Goal: Transaction & Acquisition: Purchase product/service

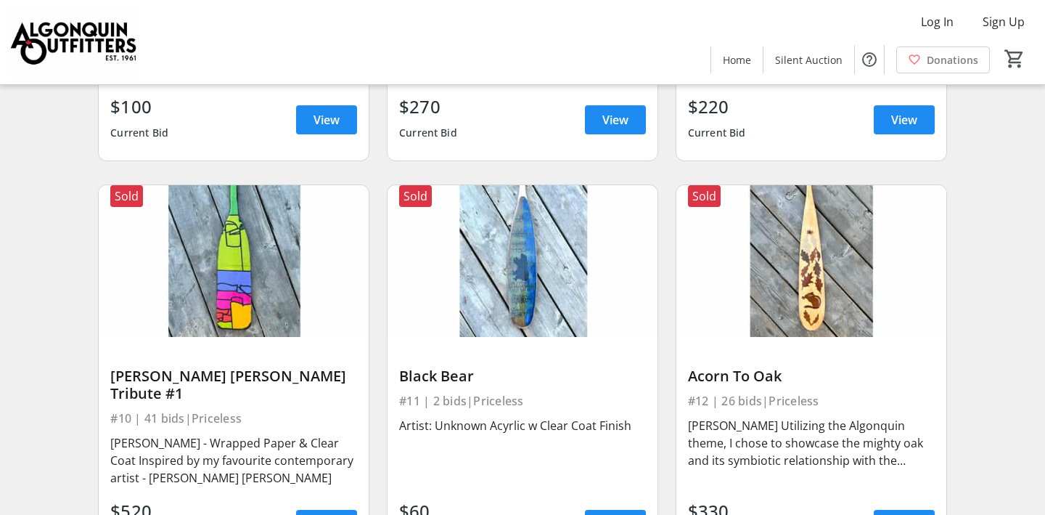
scroll to position [1219, 0]
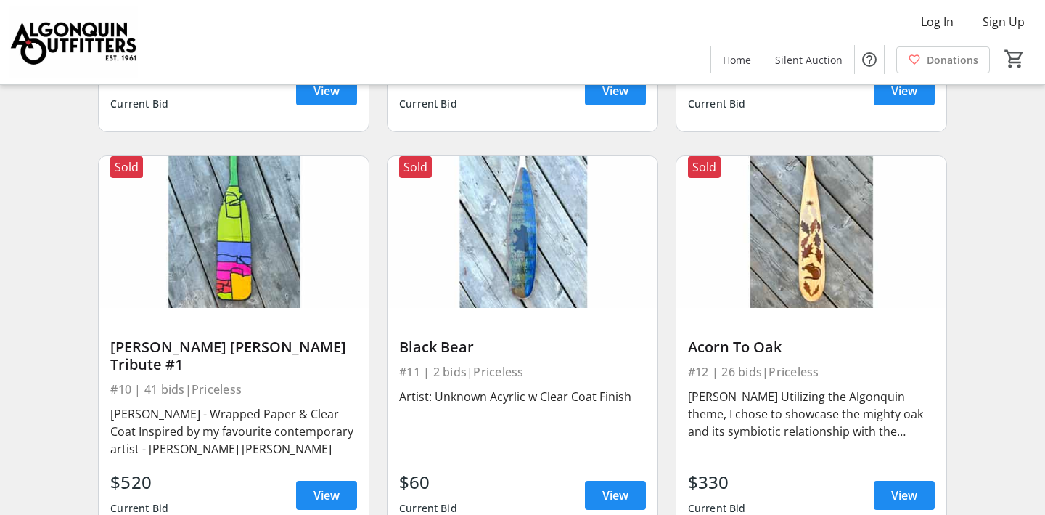
click at [523, 254] on img at bounding box center [523, 232] width 270 height 152
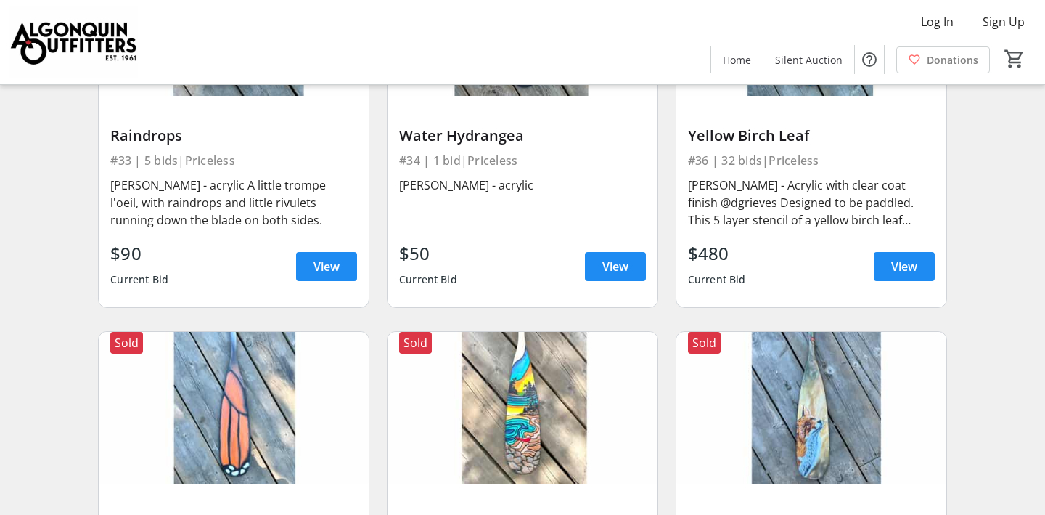
scroll to position [4179, 0]
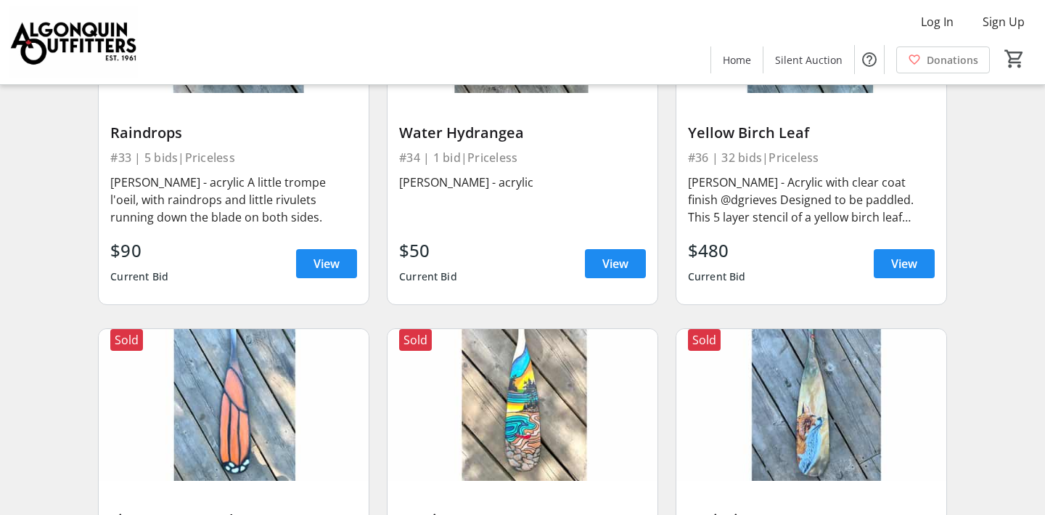
click at [513, 385] on img at bounding box center [523, 405] width 270 height 152
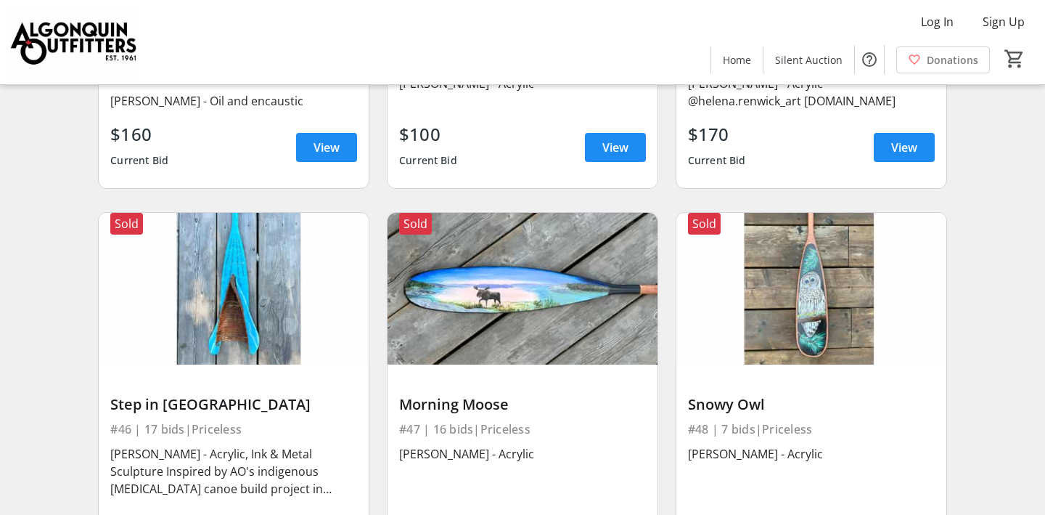
scroll to position [5433, 0]
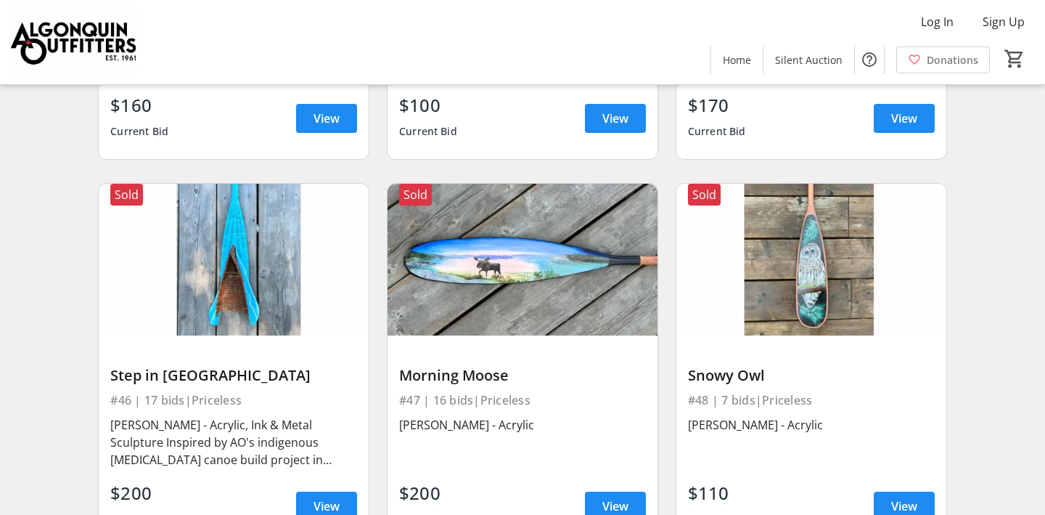
click at [239, 249] on img at bounding box center [234, 260] width 270 height 152
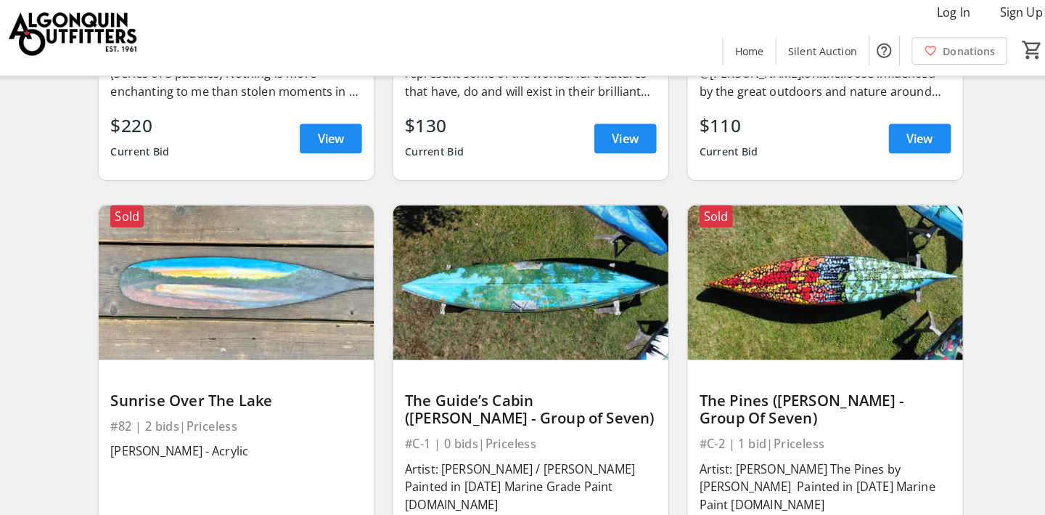
scroll to position [9945, 0]
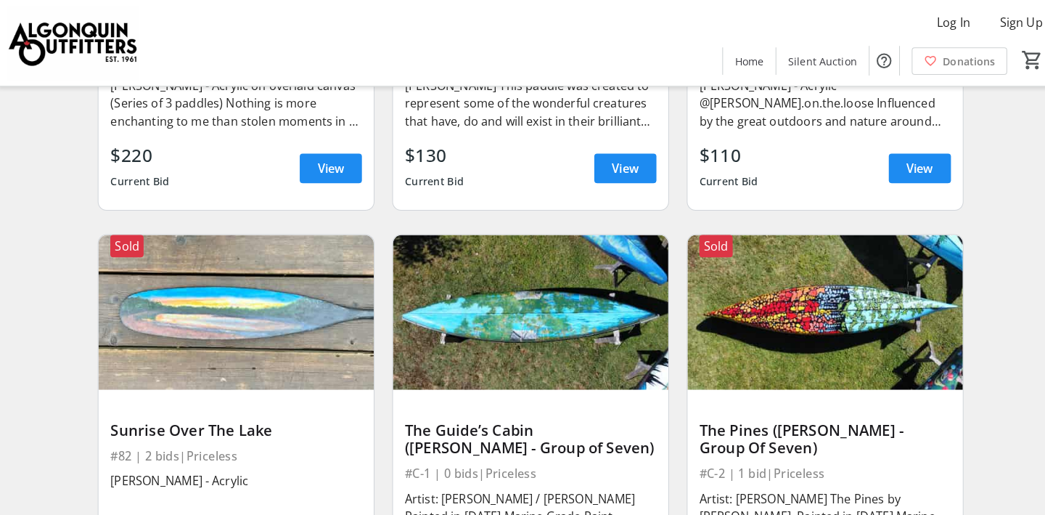
click at [787, 245] on img at bounding box center [811, 306] width 270 height 152
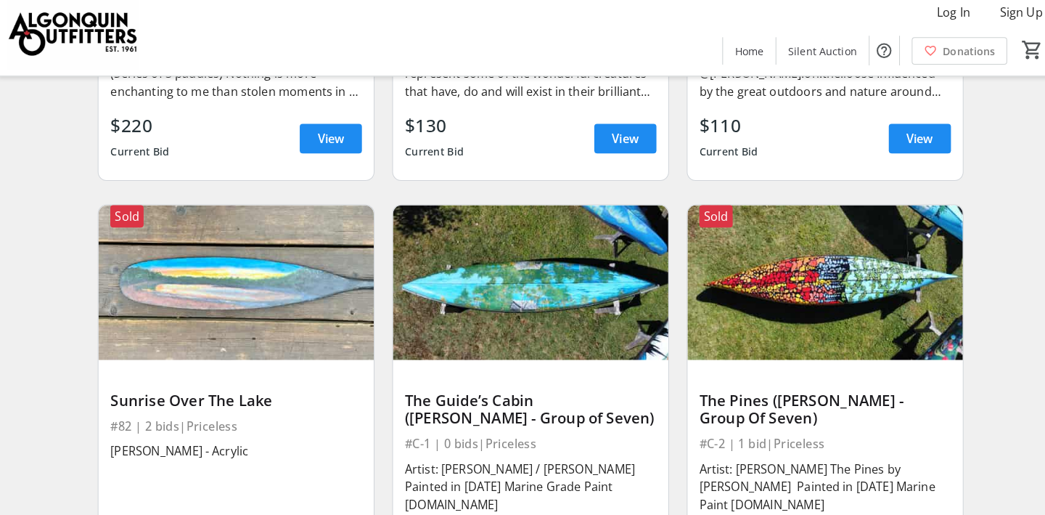
scroll to position [9992, 0]
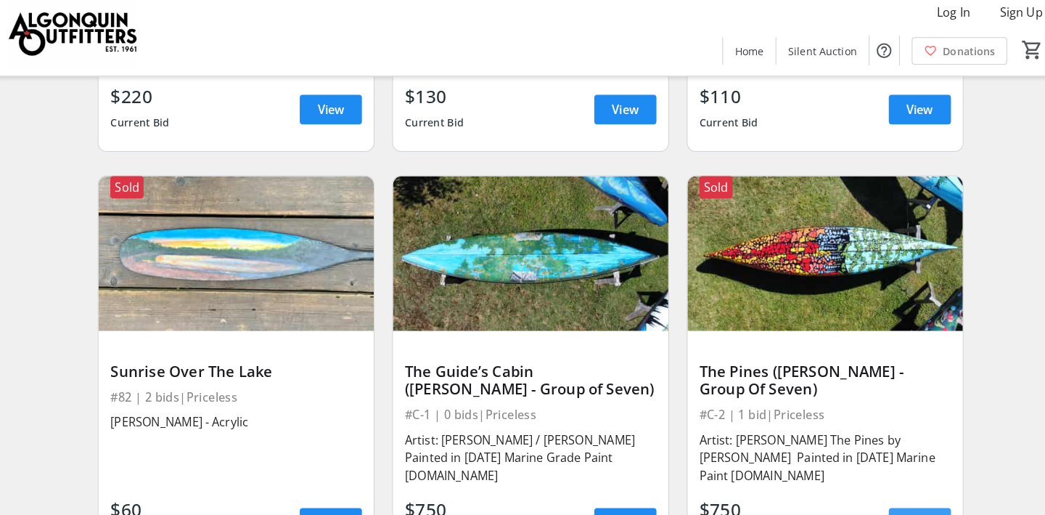
click at [912, 514] on span "View" at bounding box center [904, 522] width 26 height 17
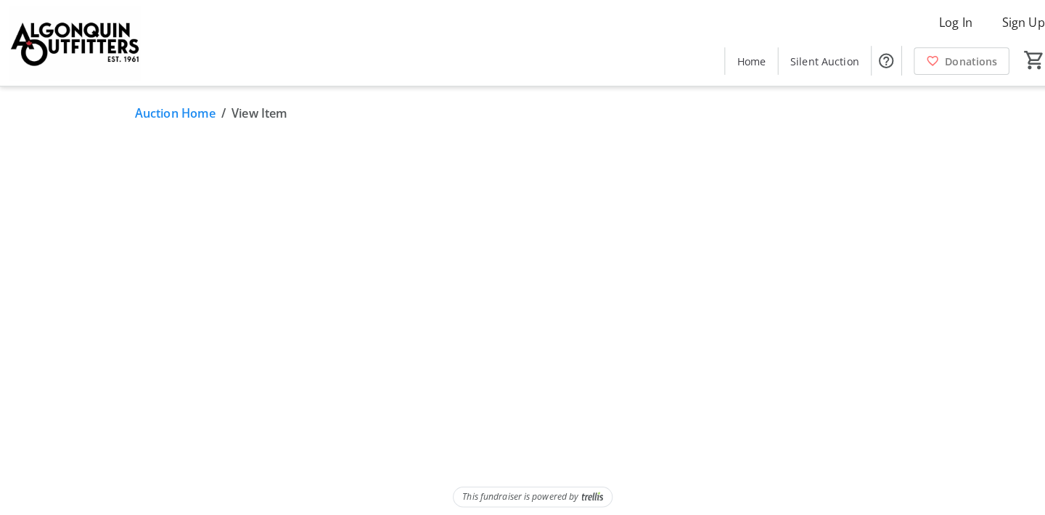
click at [904, 449] on div "Auction Home / View Item This fundraiser is powered by" at bounding box center [523, 300] width 958 height 430
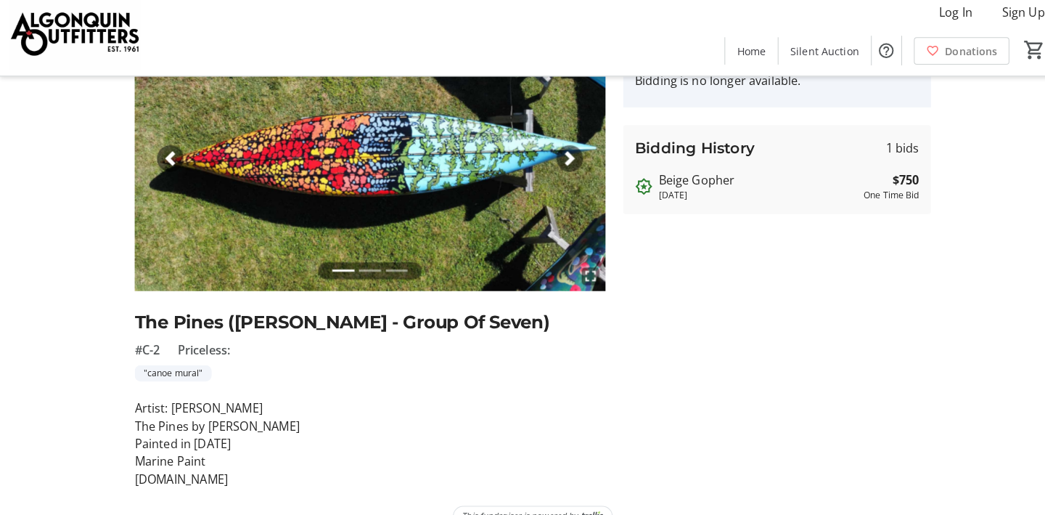
scroll to position [130, 0]
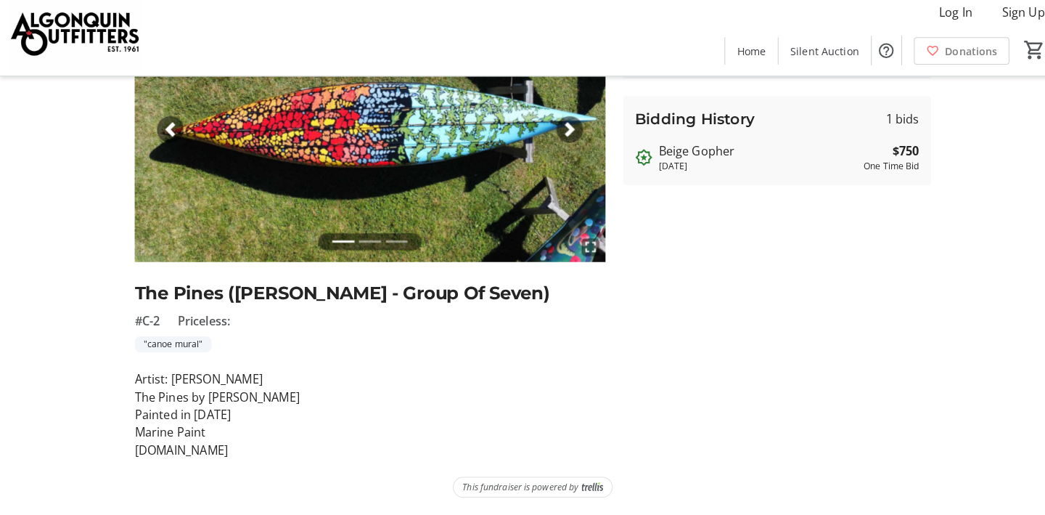
click at [554, 130] on span "button" at bounding box center [559, 137] width 15 height 15
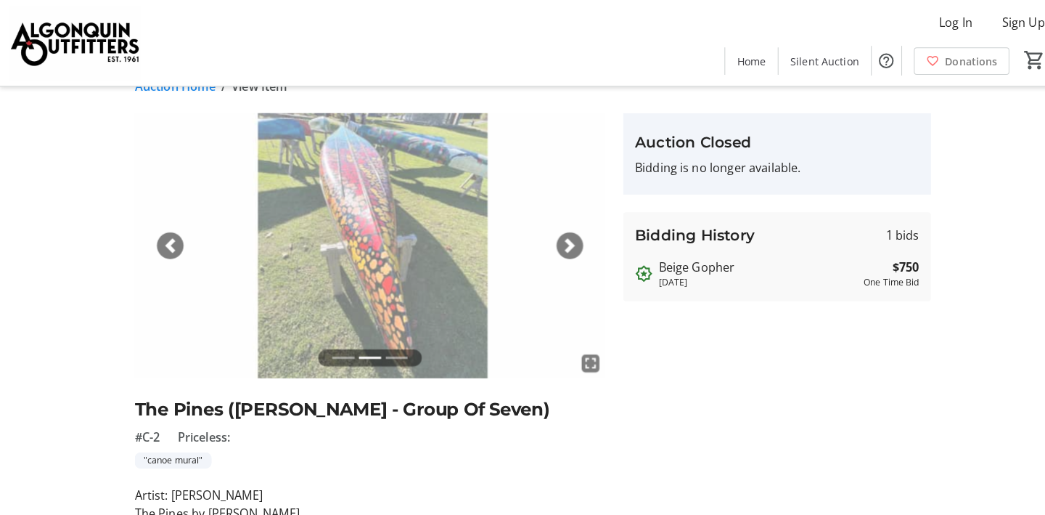
scroll to position [0, 0]
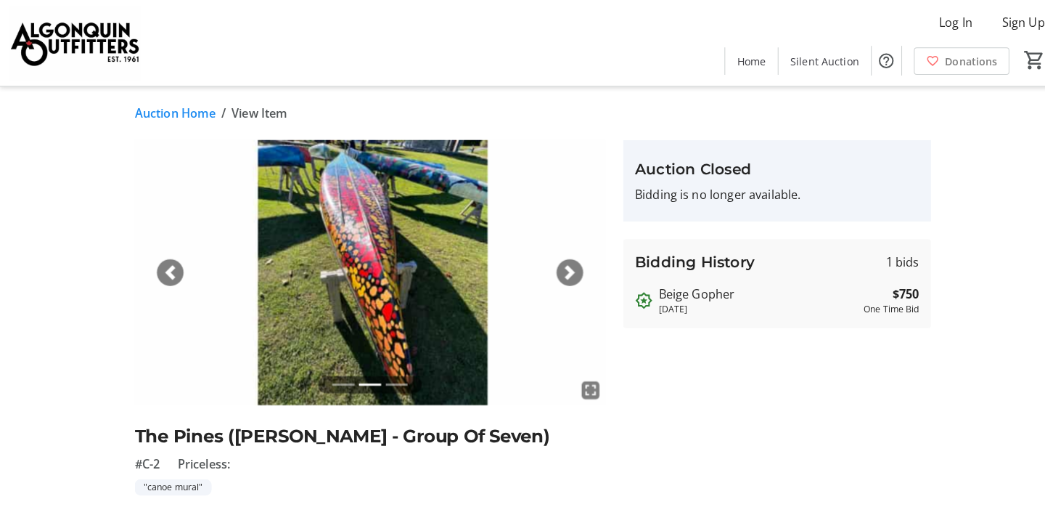
click at [559, 269] on span "button" at bounding box center [559, 267] width 15 height 15
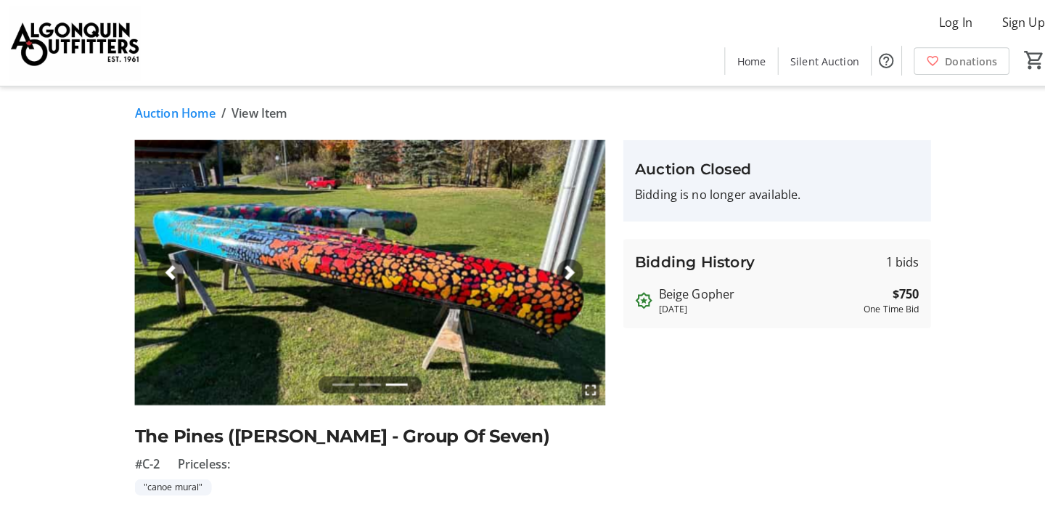
click at [558, 265] on span "button" at bounding box center [559, 267] width 15 height 15
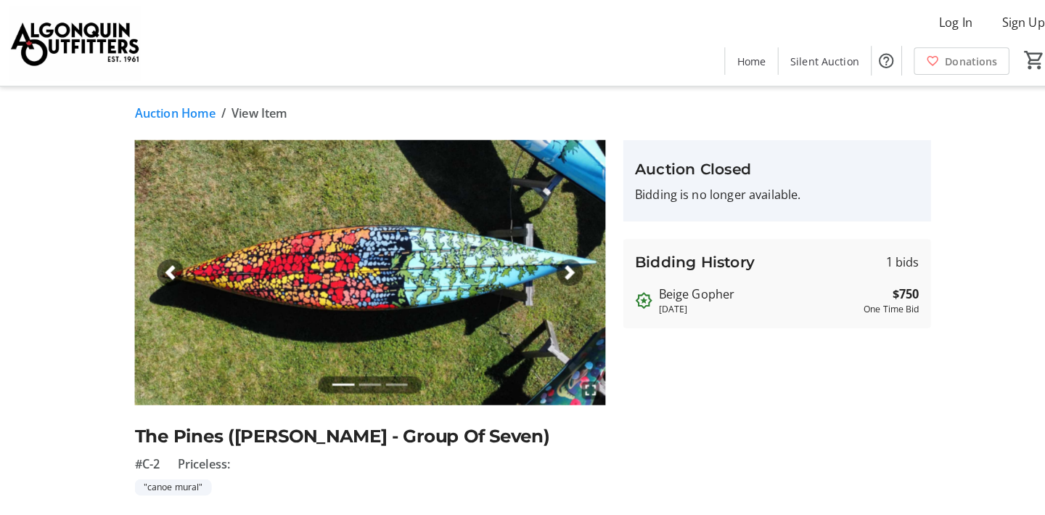
click at [558, 265] on span "button" at bounding box center [559, 267] width 15 height 15
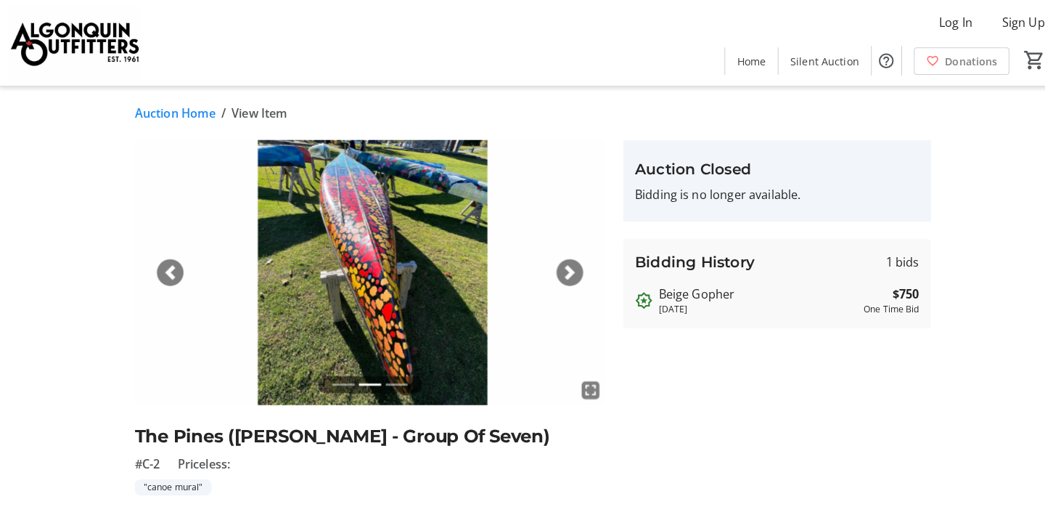
click at [558, 265] on span "button" at bounding box center [559, 267] width 15 height 15
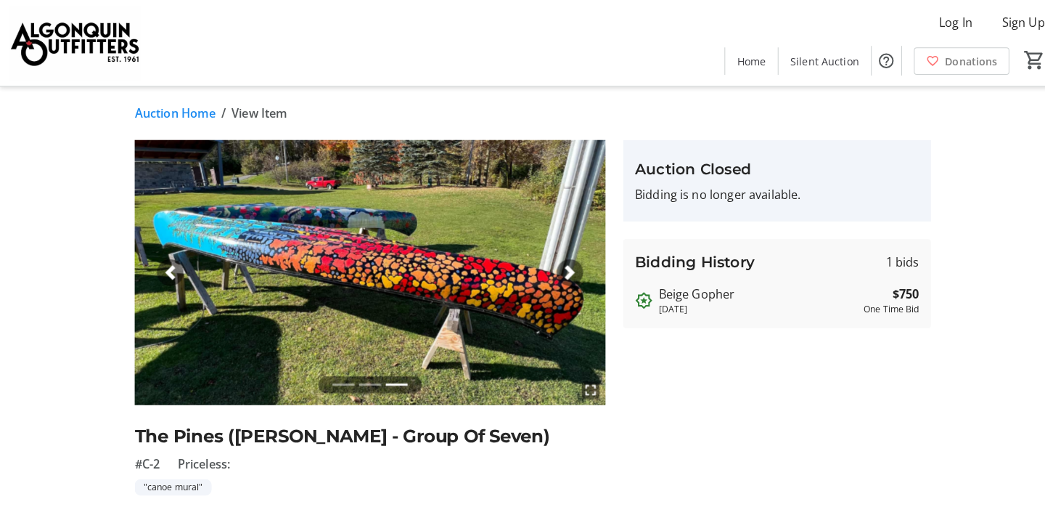
click at [558, 265] on span "button" at bounding box center [559, 267] width 15 height 15
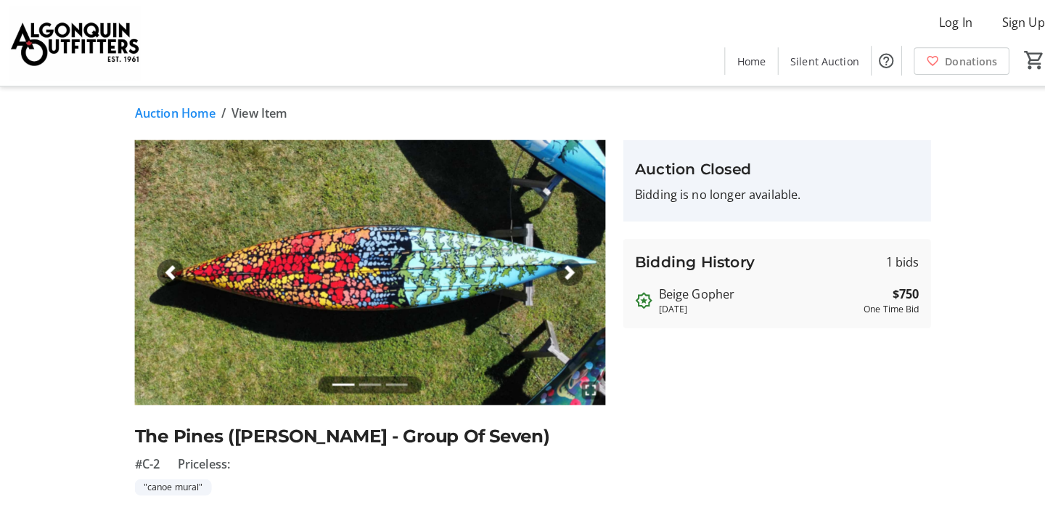
click at [558, 265] on span "button" at bounding box center [559, 267] width 15 height 15
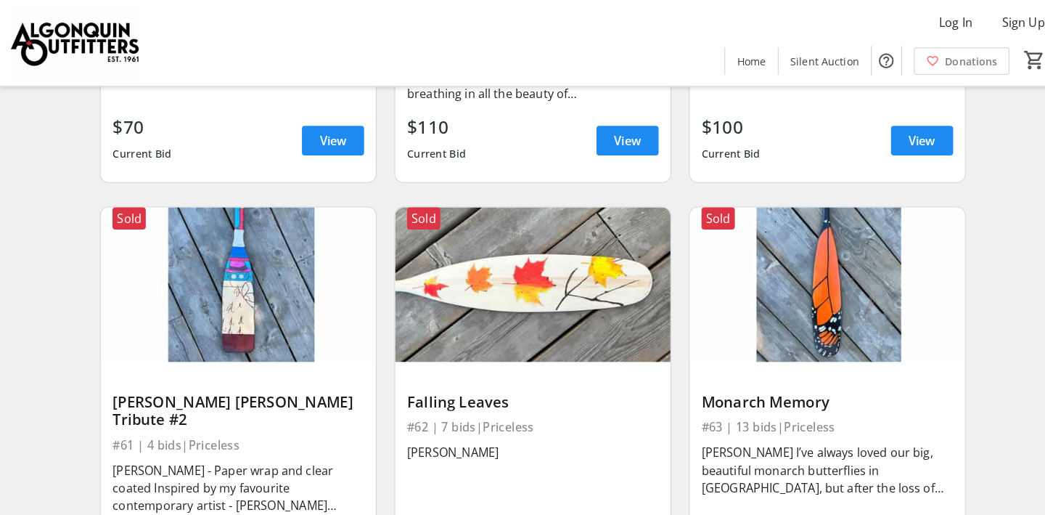
scroll to position [7298, 0]
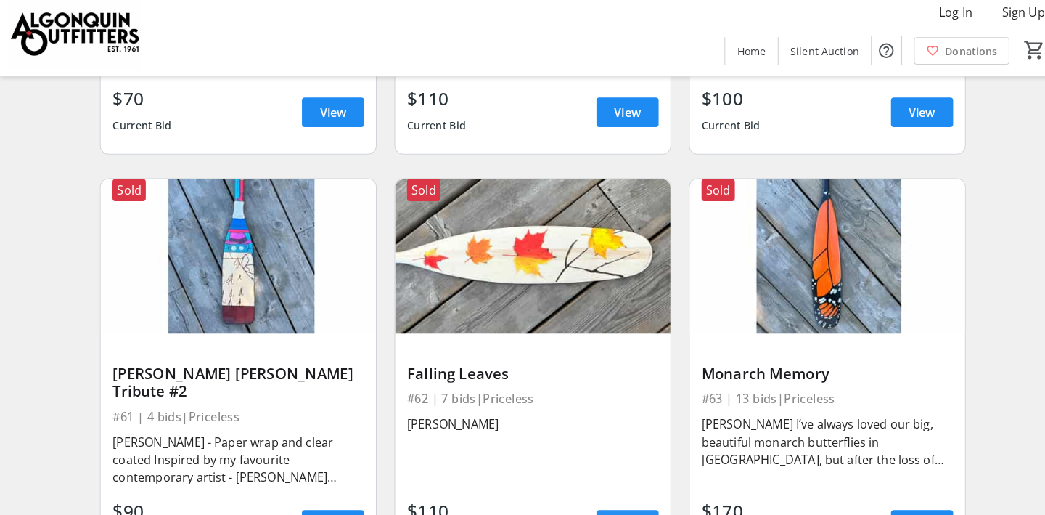
click at [635, 507] on span at bounding box center [615, 524] width 61 height 35
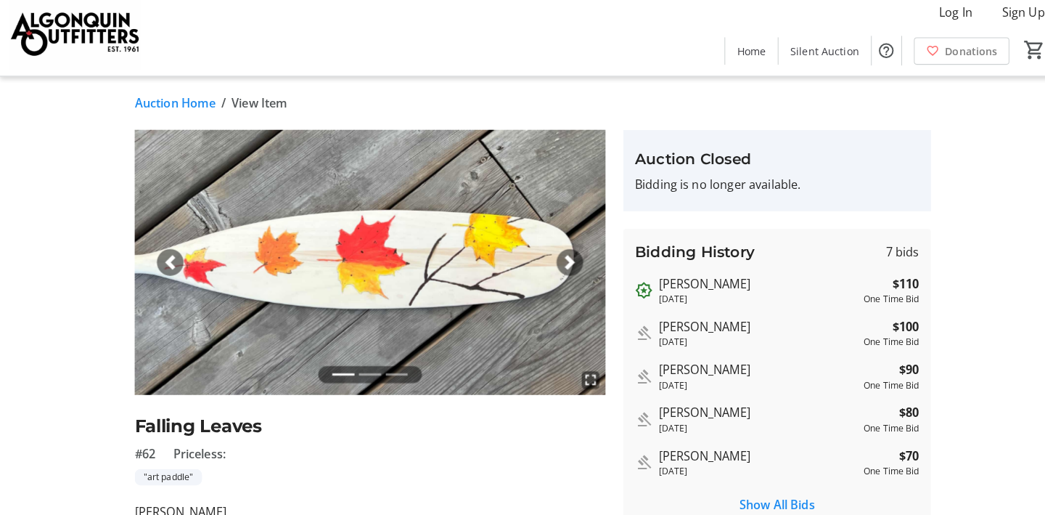
scroll to position [18, 0]
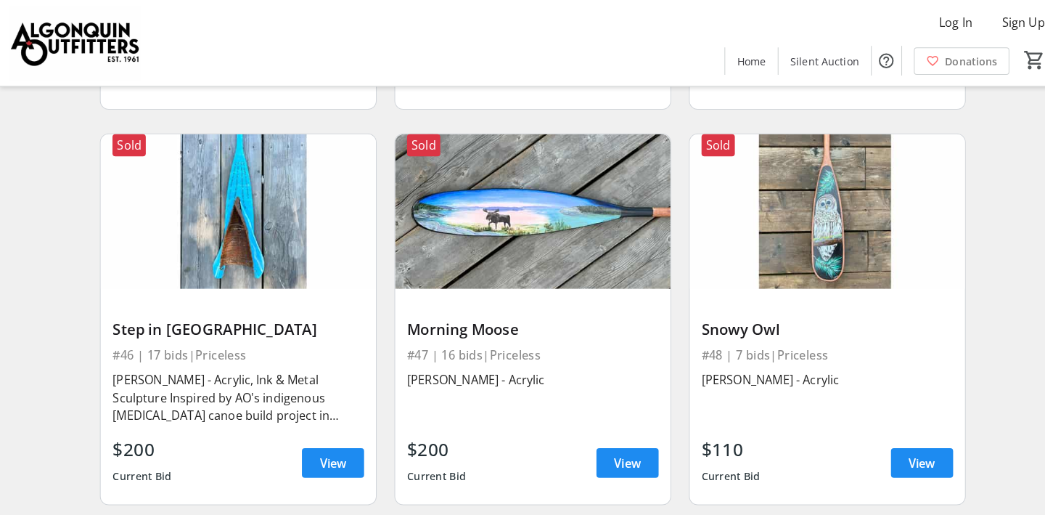
scroll to position [5457, 0]
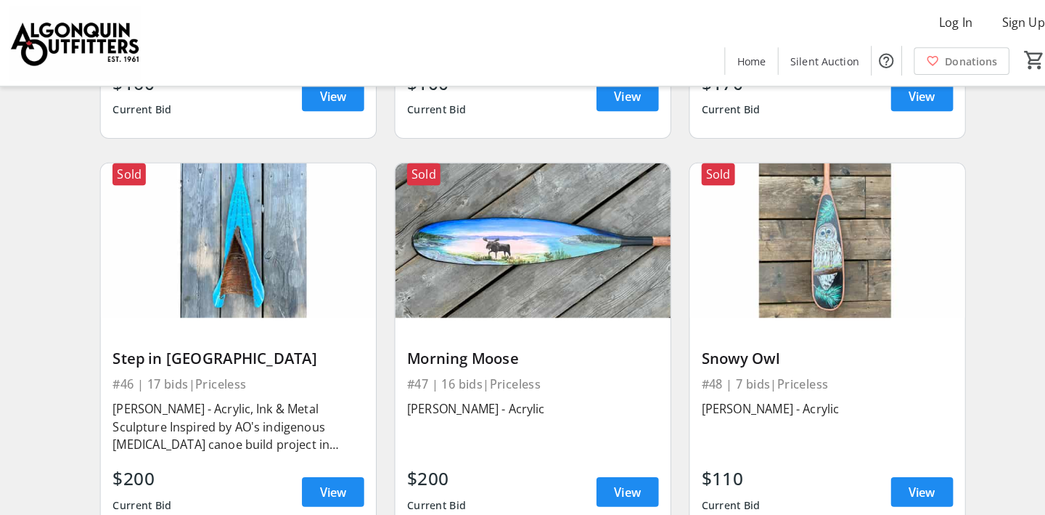
click at [205, 213] on img at bounding box center [234, 236] width 270 height 152
click at [321, 464] on span at bounding box center [326, 481] width 61 height 35
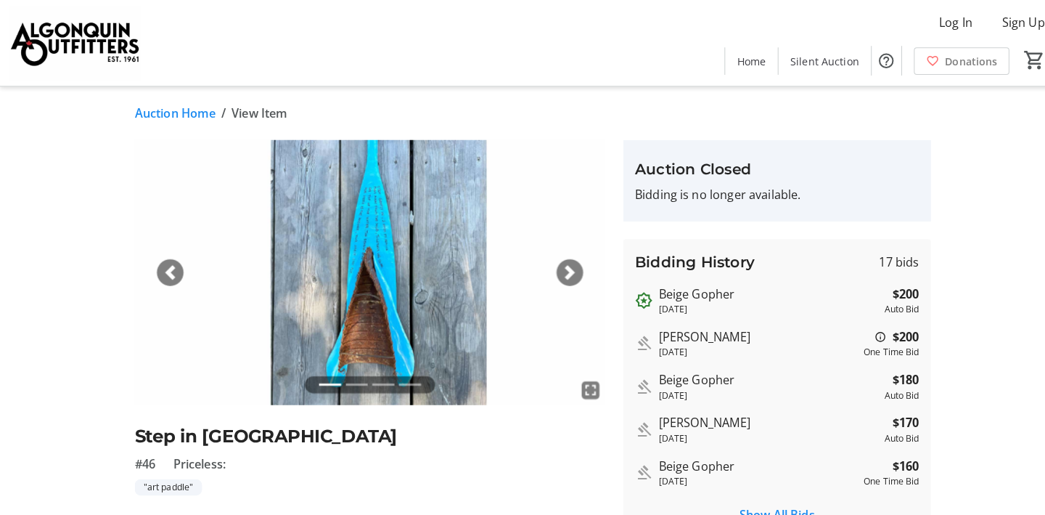
scroll to position [18, 0]
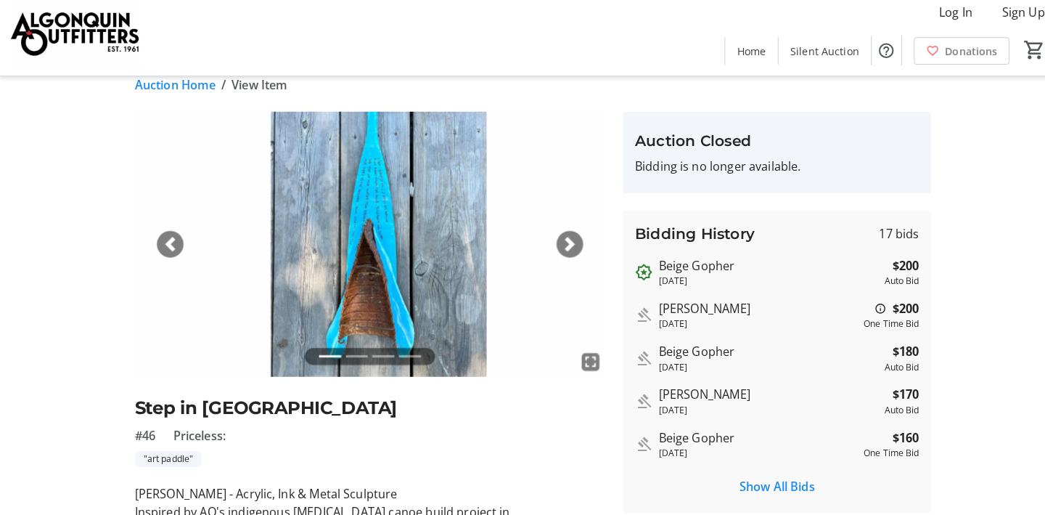
click at [362, 242] on img at bounding box center [363, 249] width 462 height 260
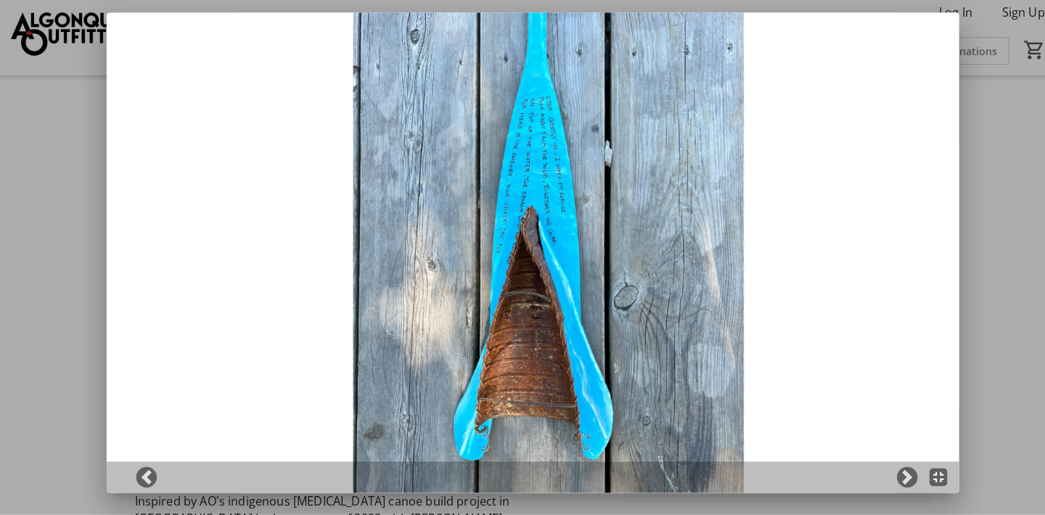
scroll to position [0, 0]
click at [994, 331] on div at bounding box center [522, 257] width 1045 height 515
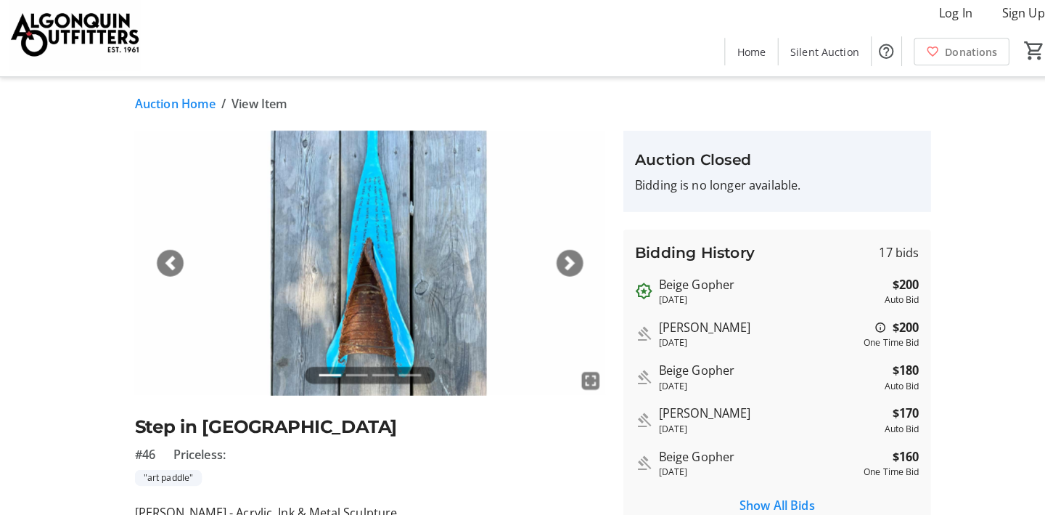
scroll to position [17, 0]
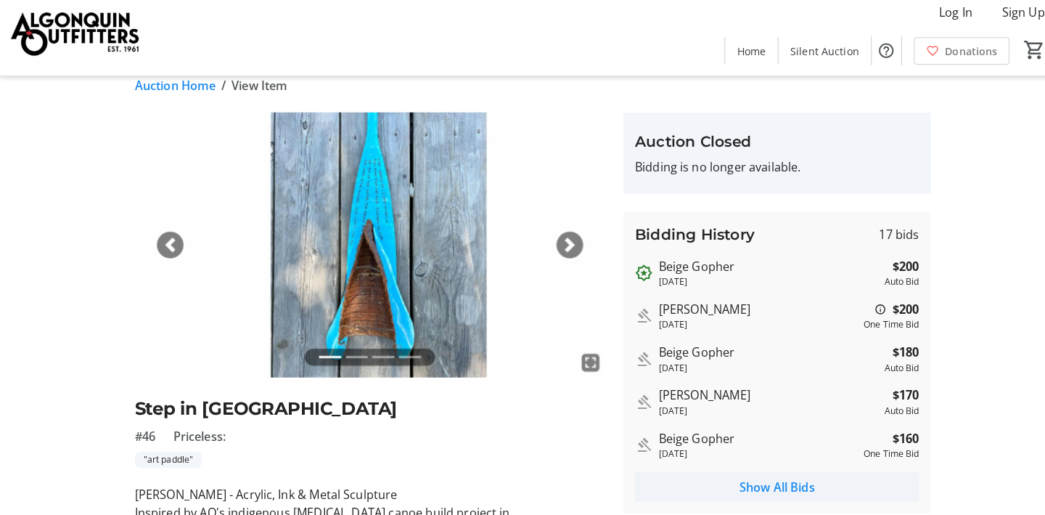
click at [761, 478] on span "Show All Bids" at bounding box center [762, 486] width 74 height 17
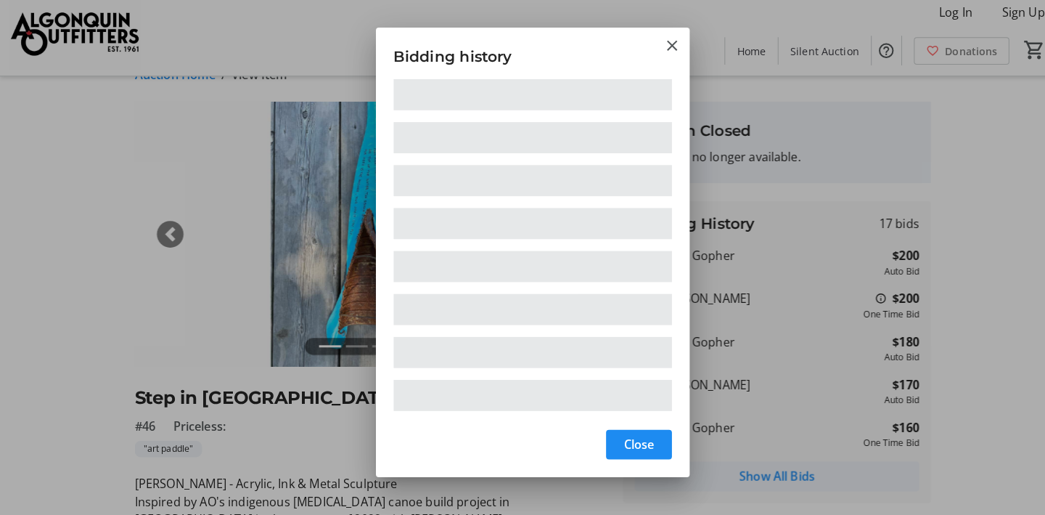
scroll to position [0, 0]
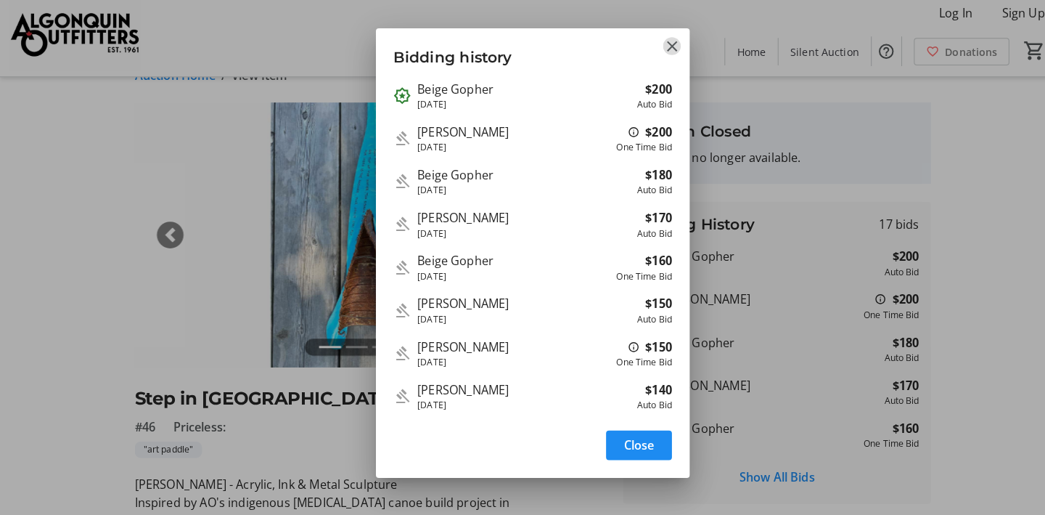
click at [657, 47] on mat-icon "Close" at bounding box center [658, 54] width 17 height 17
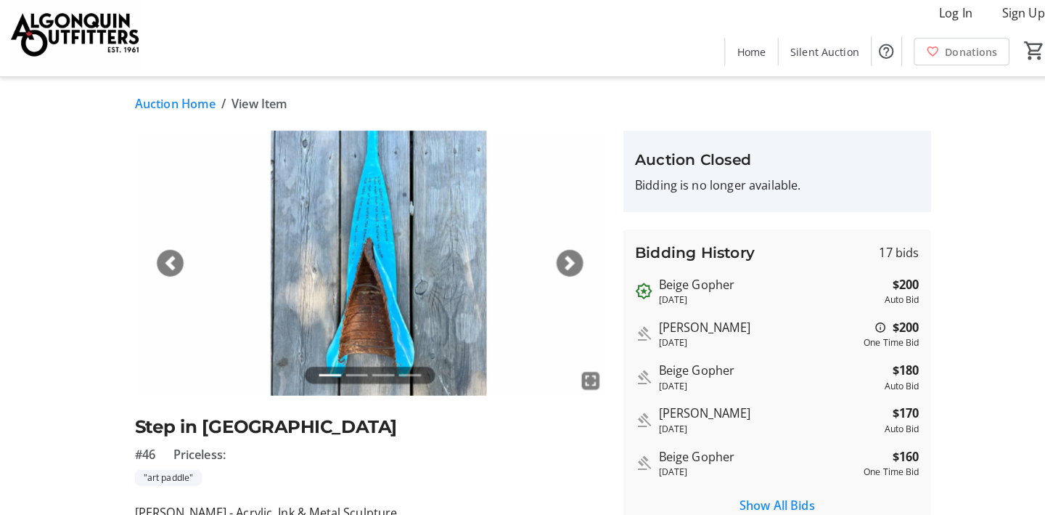
scroll to position [17, 0]
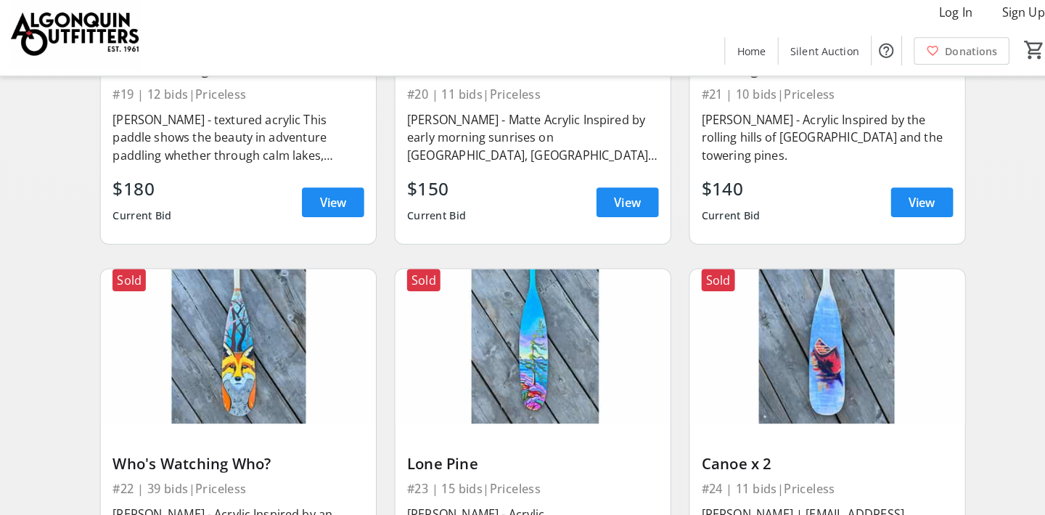
scroll to position [2713, 0]
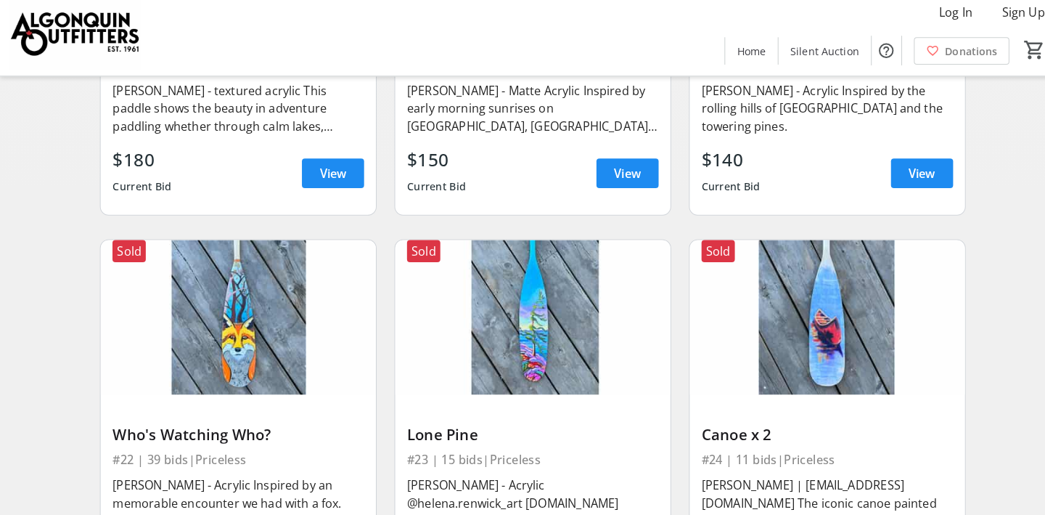
click at [826, 260] on img at bounding box center [811, 321] width 270 height 152
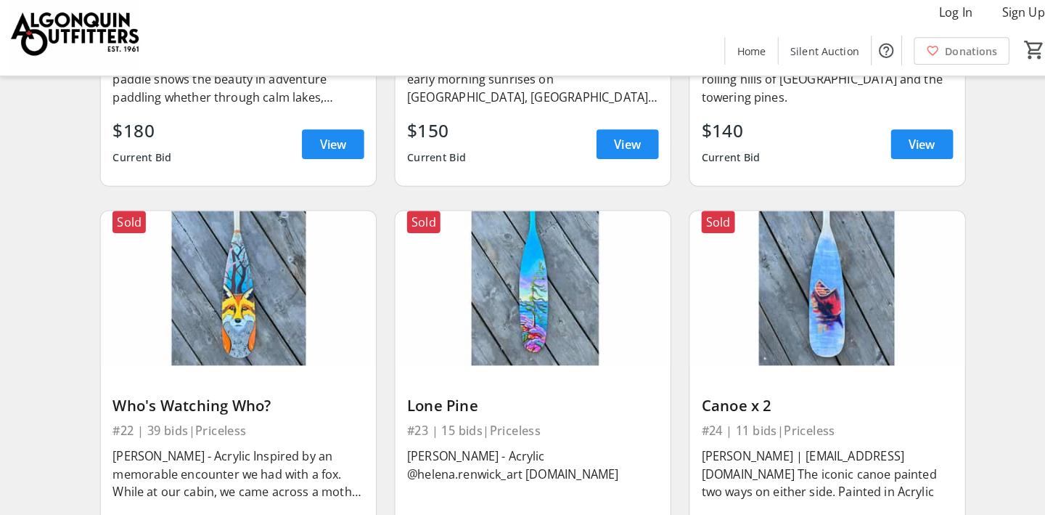
scroll to position [2770, 0]
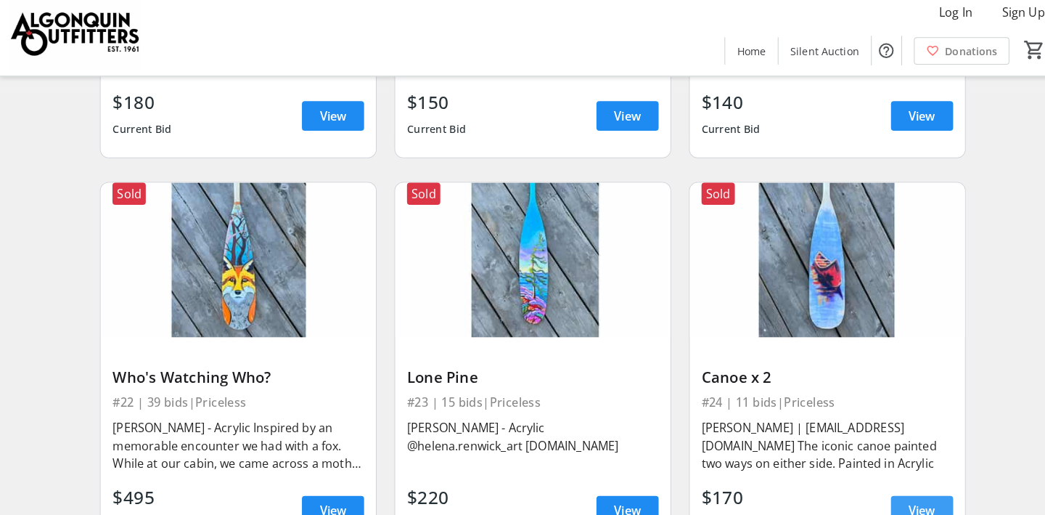
click at [903, 501] on span "View" at bounding box center [904, 509] width 26 height 17
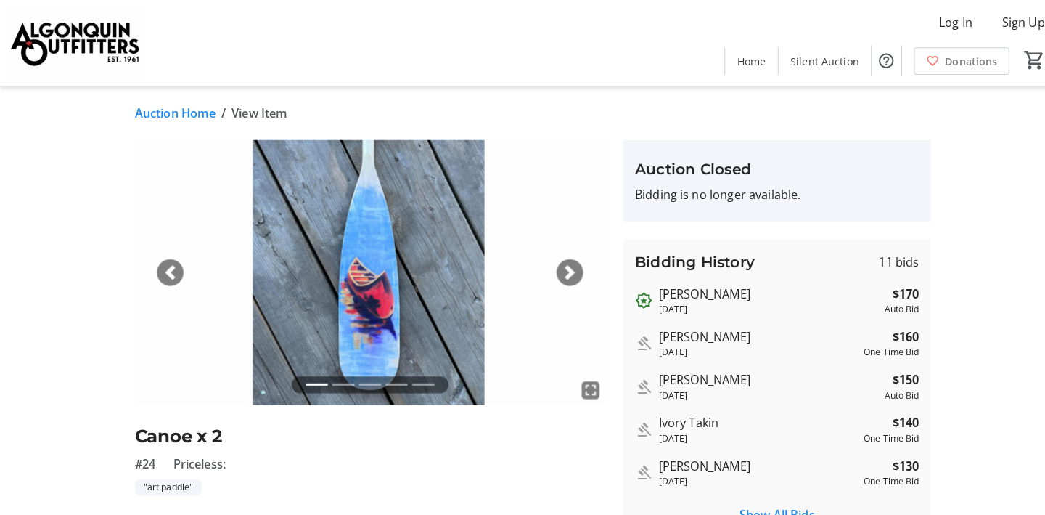
click at [409, 282] on img at bounding box center [363, 267] width 462 height 260
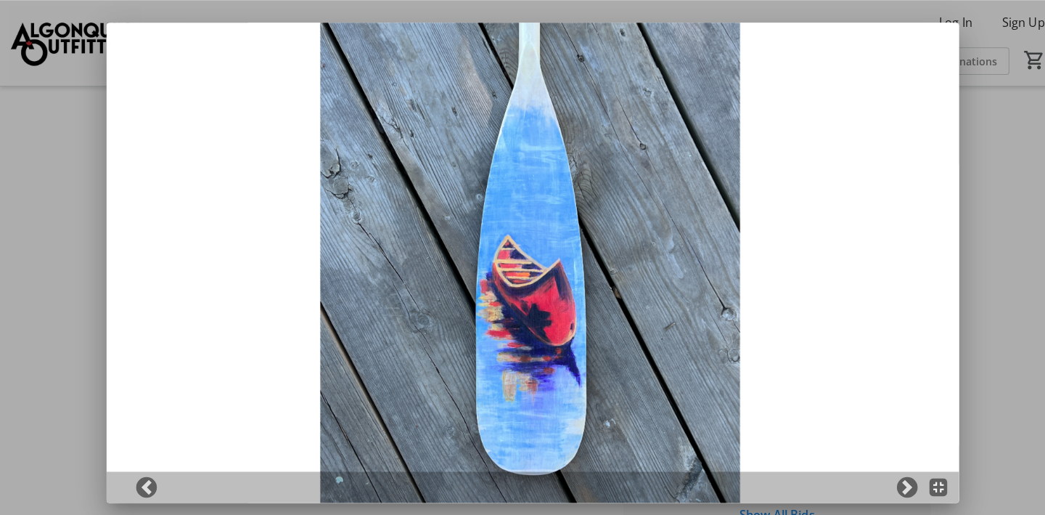
click at [907, 245] on img at bounding box center [523, 257] width 836 height 470
click at [889, 480] on span at bounding box center [889, 477] width 15 height 15
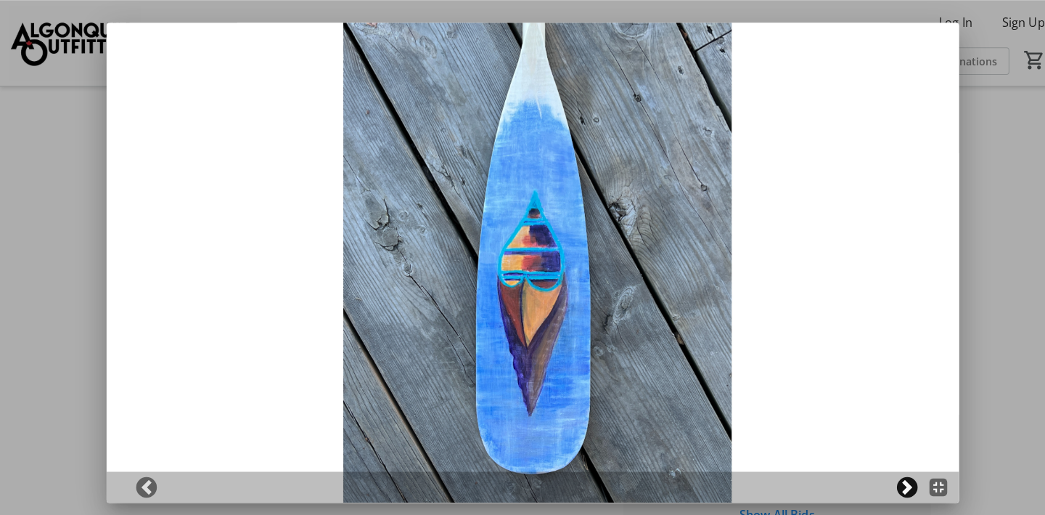
click at [888, 478] on span at bounding box center [889, 477] width 15 height 15
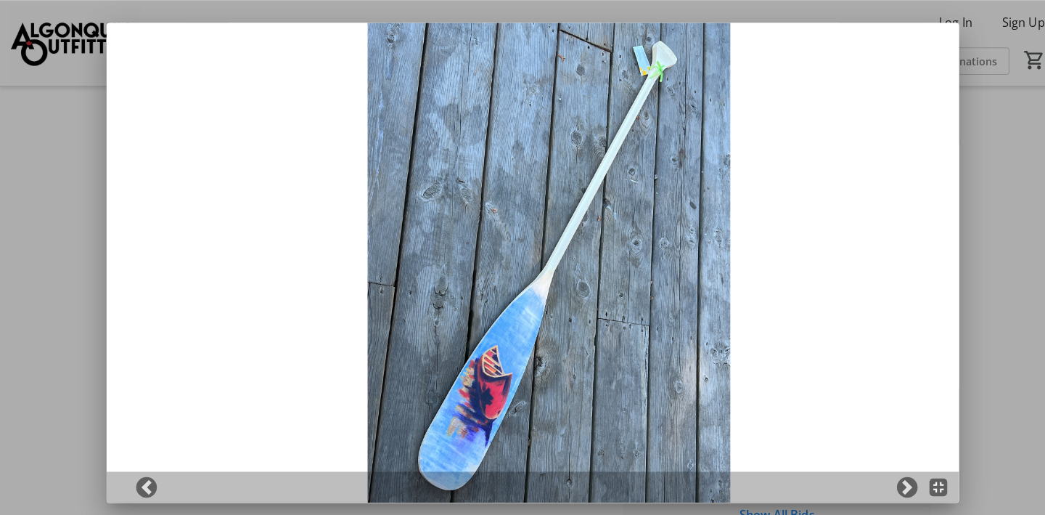
click at [1003, 194] on div at bounding box center [522, 257] width 1045 height 515
